Goal: Task Accomplishment & Management: Use online tool/utility

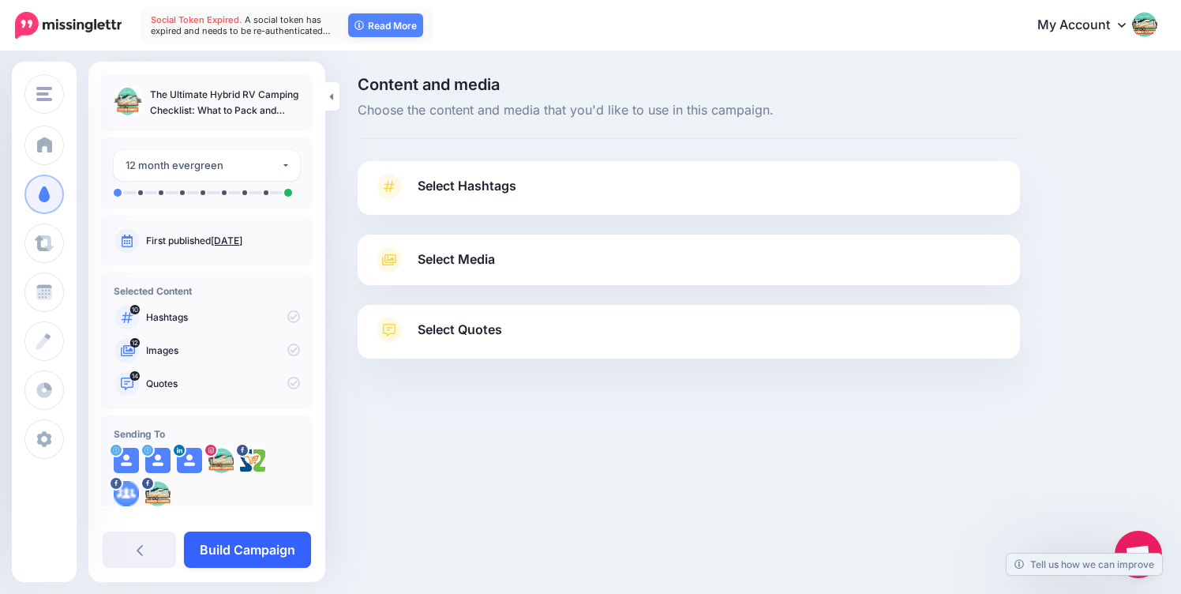
click at [243, 546] on link "Build Campaign" at bounding box center [247, 549] width 127 height 36
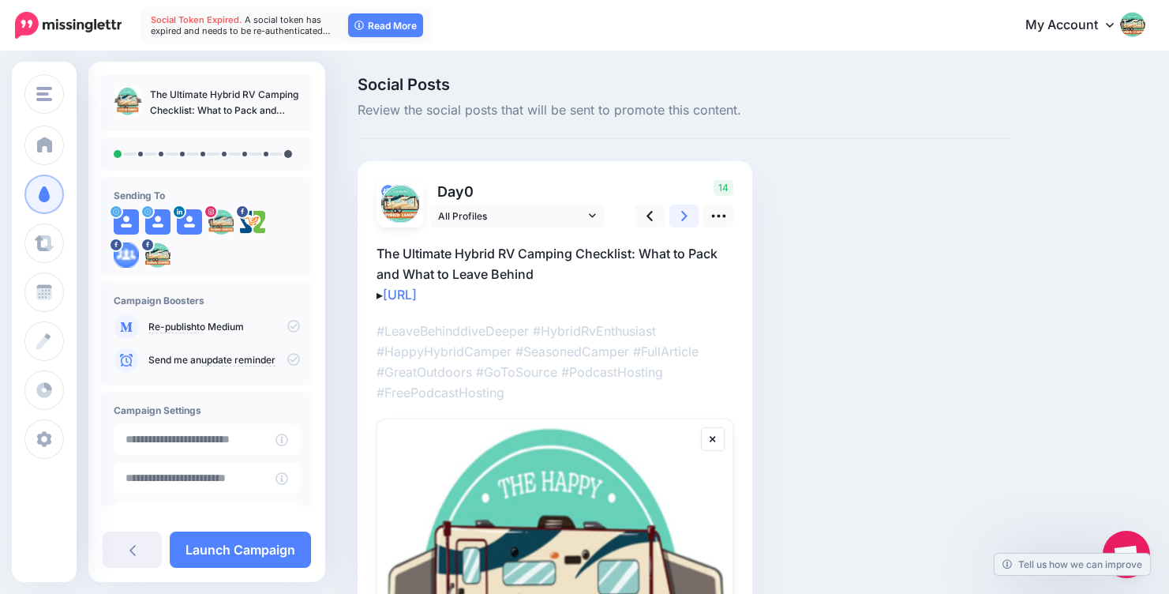
click at [679, 217] on link at bounding box center [684, 215] width 30 height 23
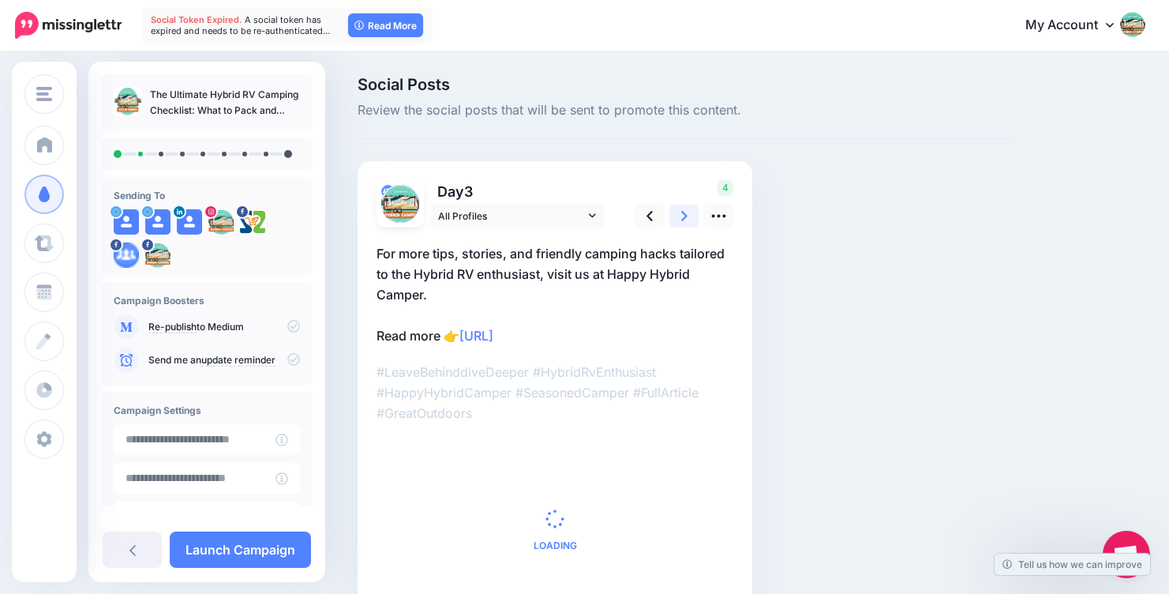
click at [679, 217] on link at bounding box center [684, 215] width 30 height 23
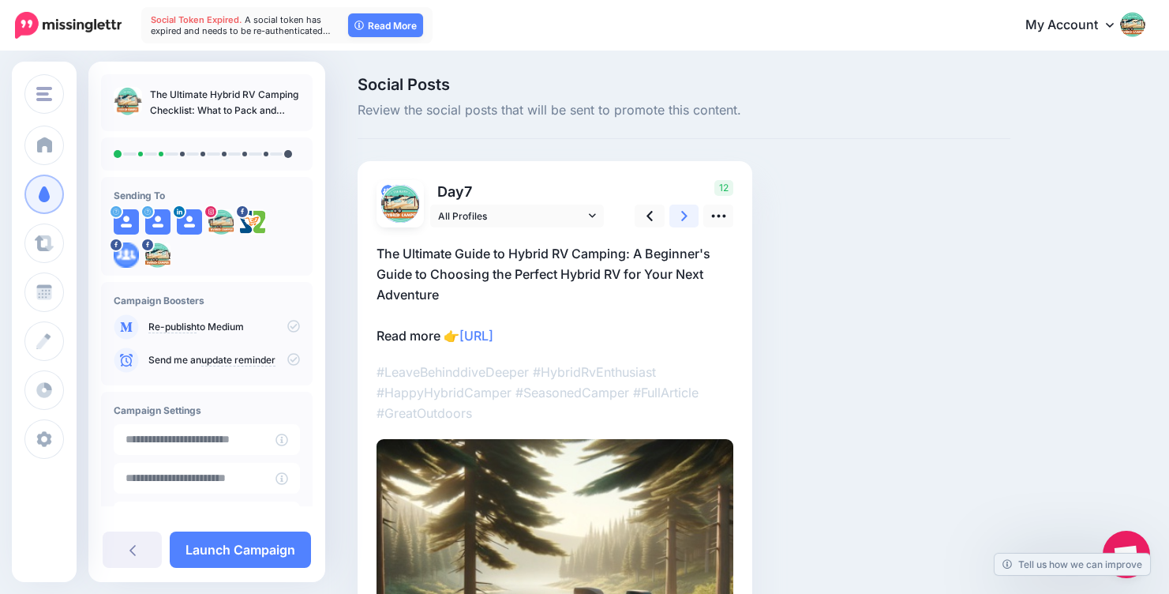
click at [679, 217] on link at bounding box center [684, 215] width 30 height 23
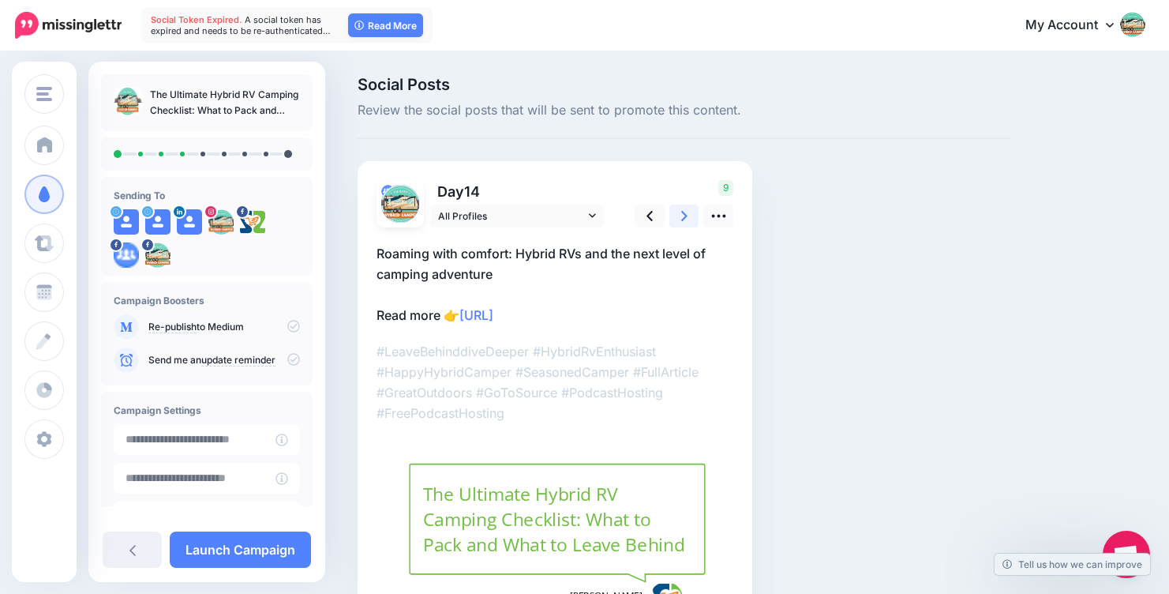
click at [679, 217] on link at bounding box center [684, 215] width 30 height 23
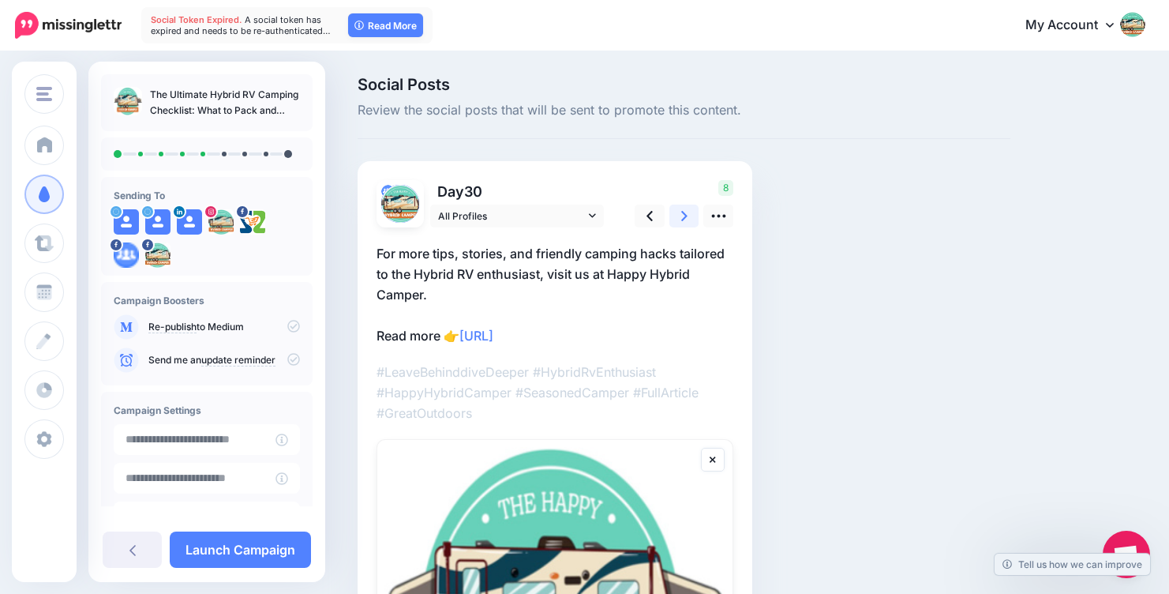
click at [679, 217] on link at bounding box center [684, 215] width 30 height 23
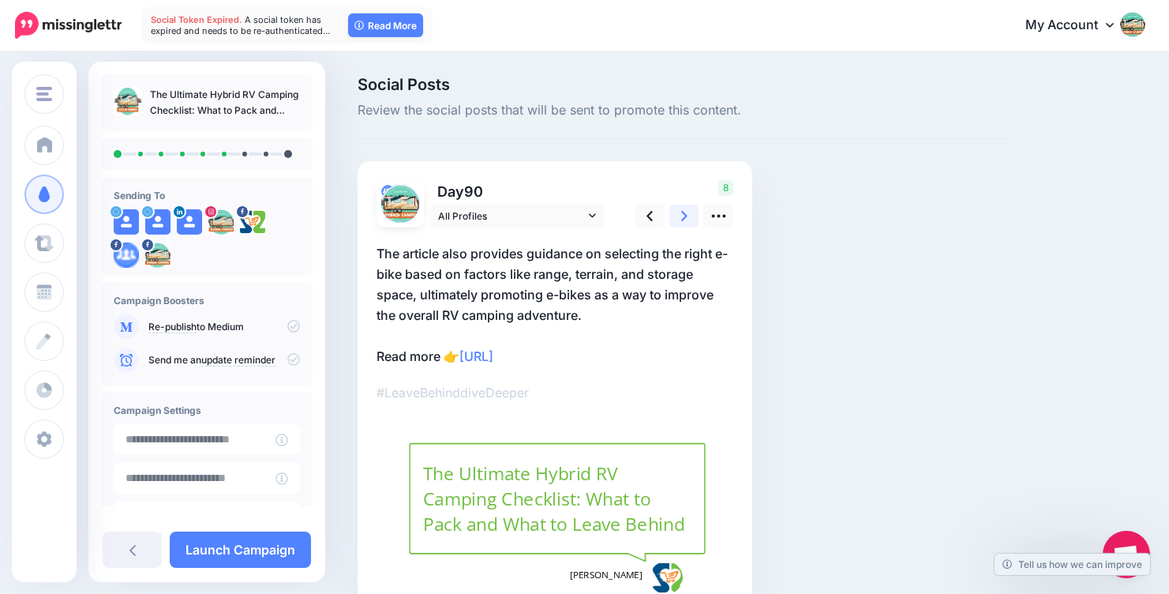
click at [679, 217] on link at bounding box center [684, 215] width 30 height 23
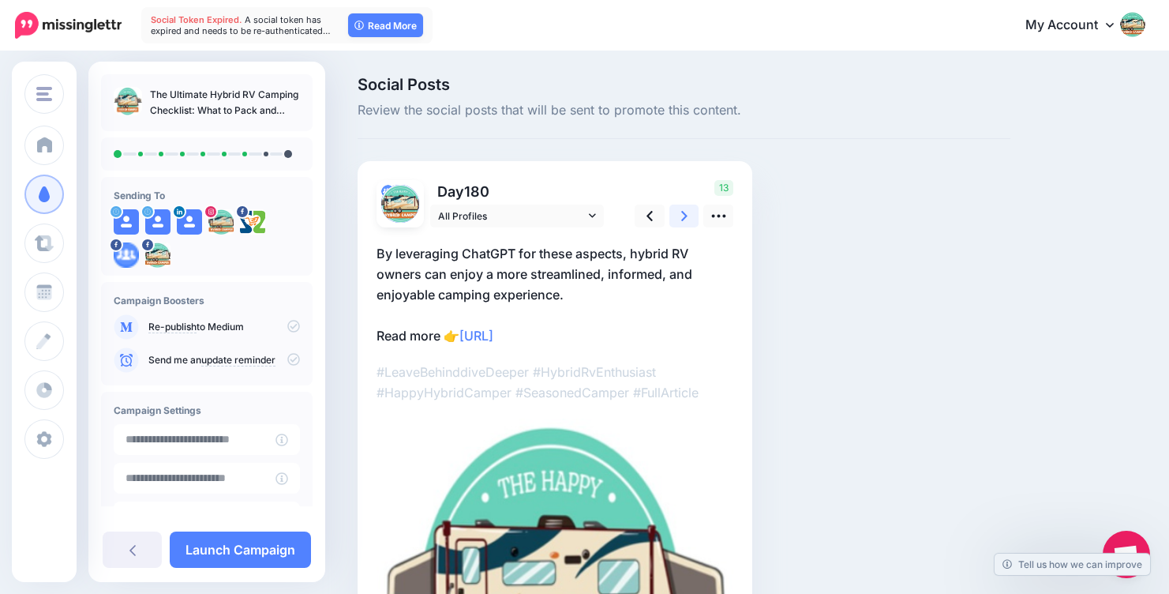
click at [688, 212] on link at bounding box center [684, 215] width 30 height 23
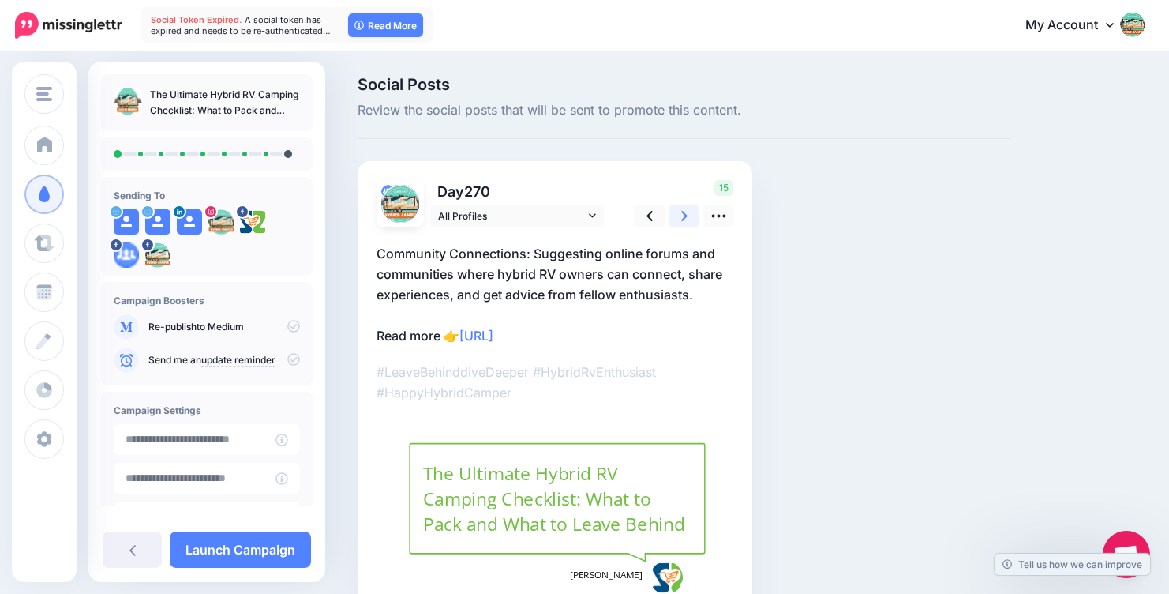
click at [686, 213] on icon at bounding box center [684, 216] width 6 height 17
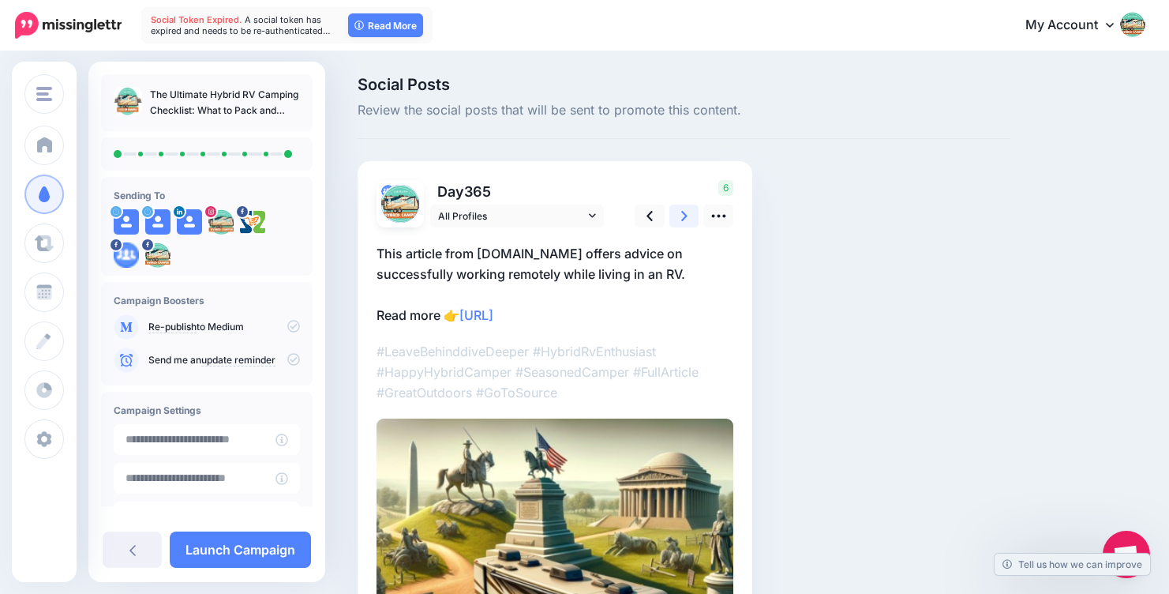
click at [686, 213] on icon at bounding box center [684, 216] width 6 height 17
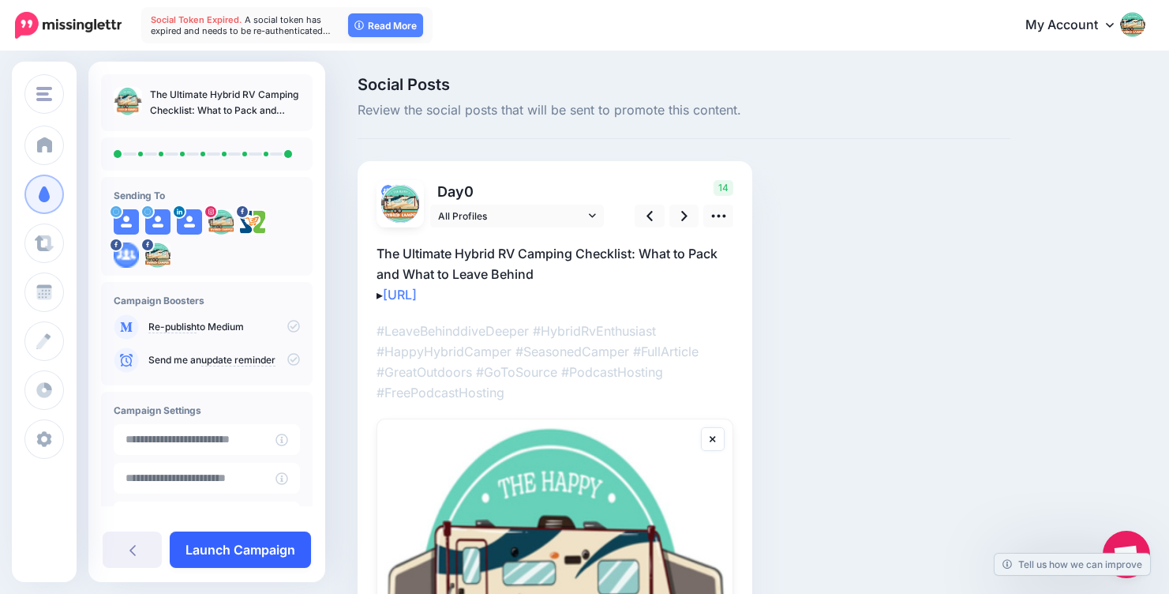
click at [231, 551] on link "Launch Campaign" at bounding box center [240, 549] width 141 height 36
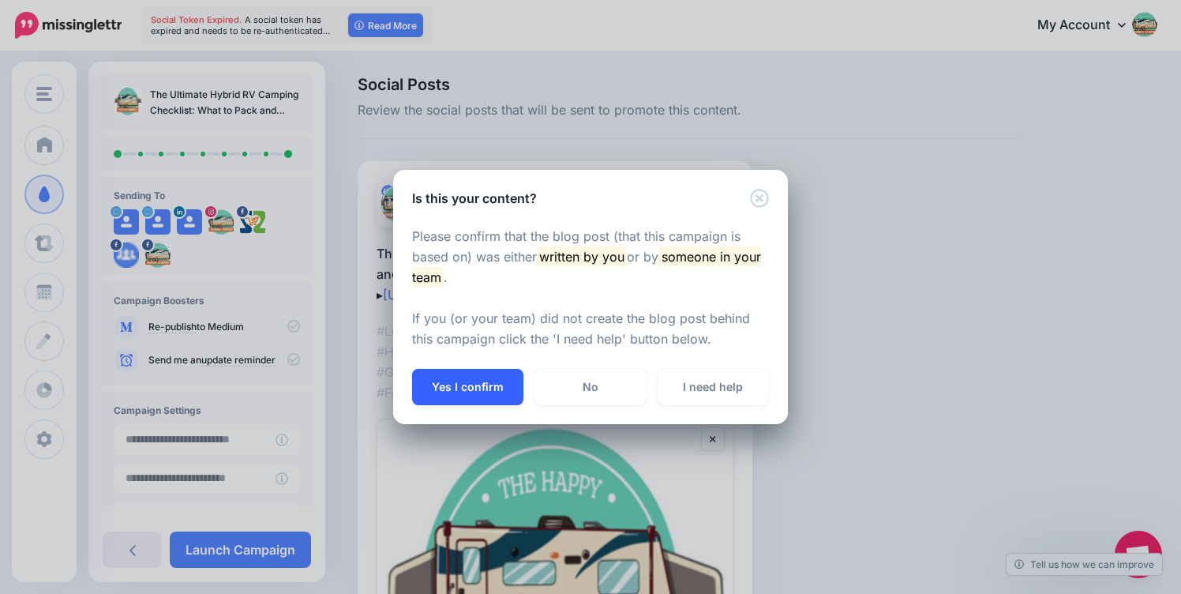
click at [463, 381] on button "Yes I confirm" at bounding box center [467, 387] width 111 height 36
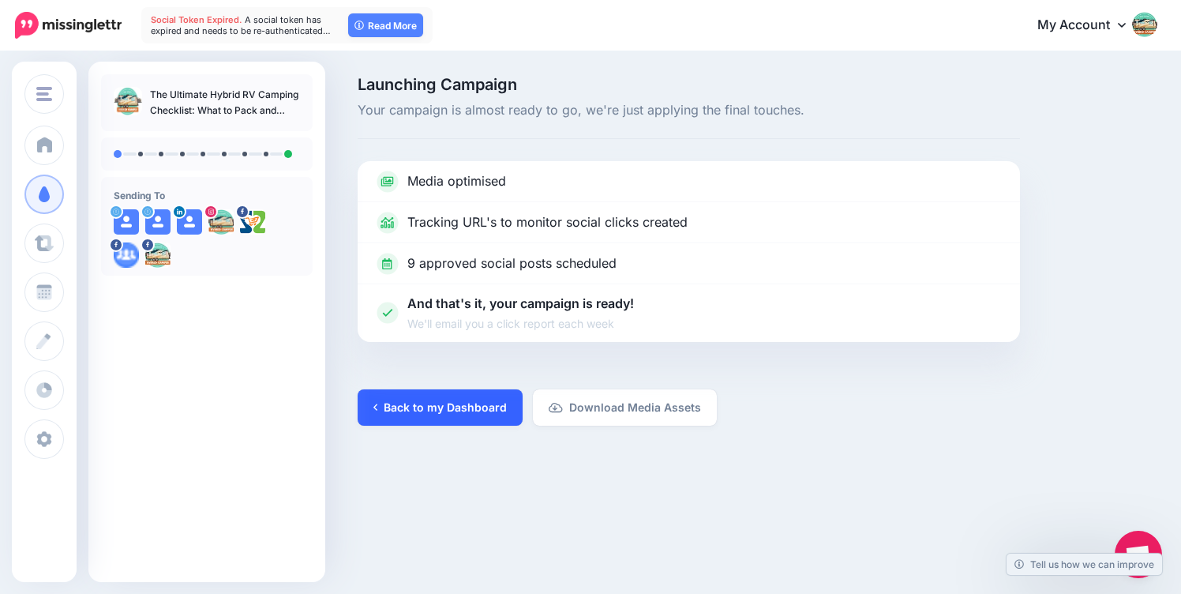
click at [427, 394] on link "Back to my Dashboard" at bounding box center [440, 407] width 165 height 36
